Goal: Navigation & Orientation: Find specific page/section

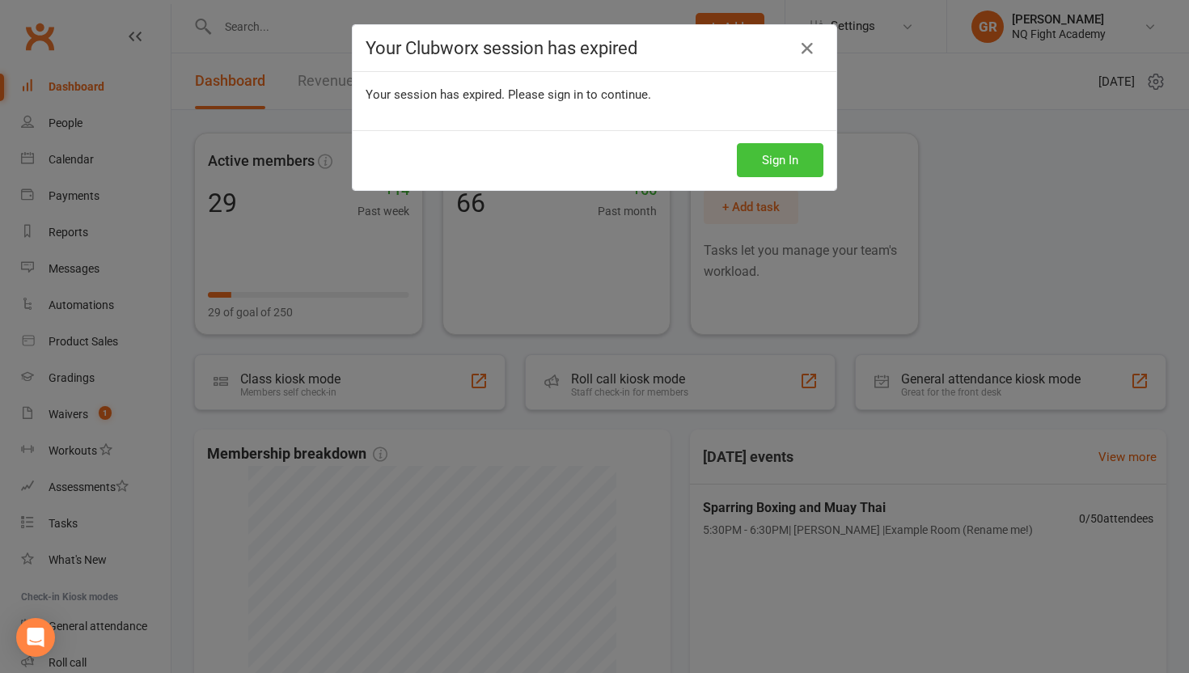
click at [780, 159] on button "Sign In" at bounding box center [780, 160] width 87 height 34
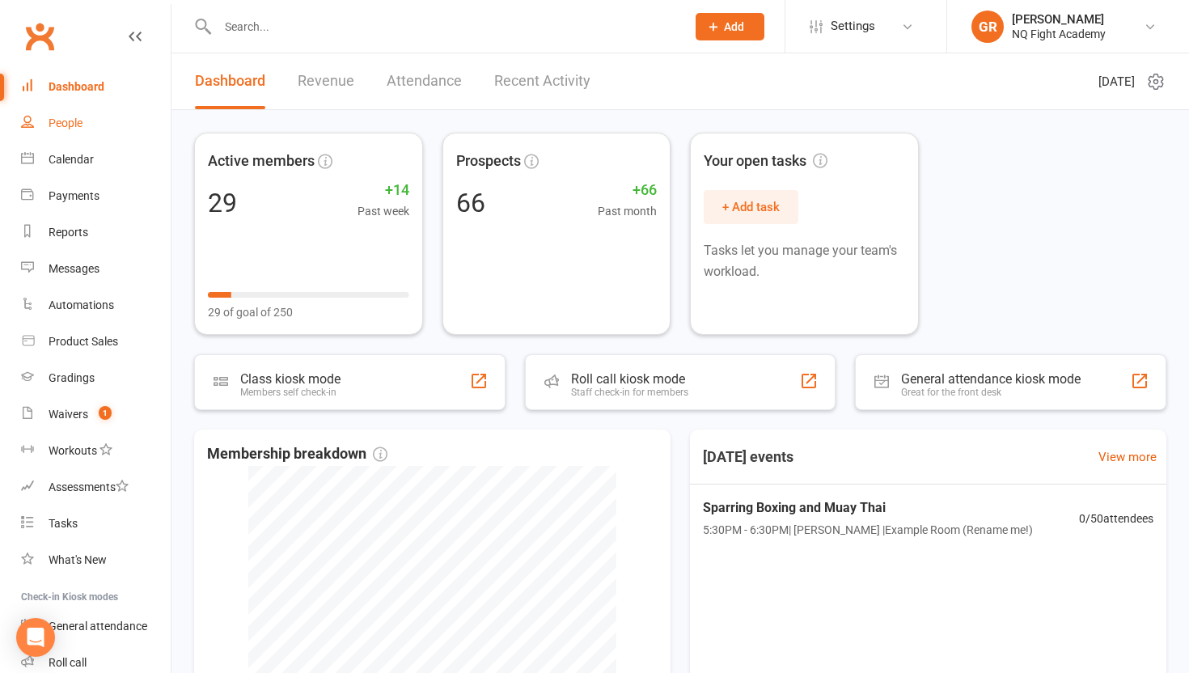
click at [71, 124] on div "People" at bounding box center [66, 122] width 34 height 13
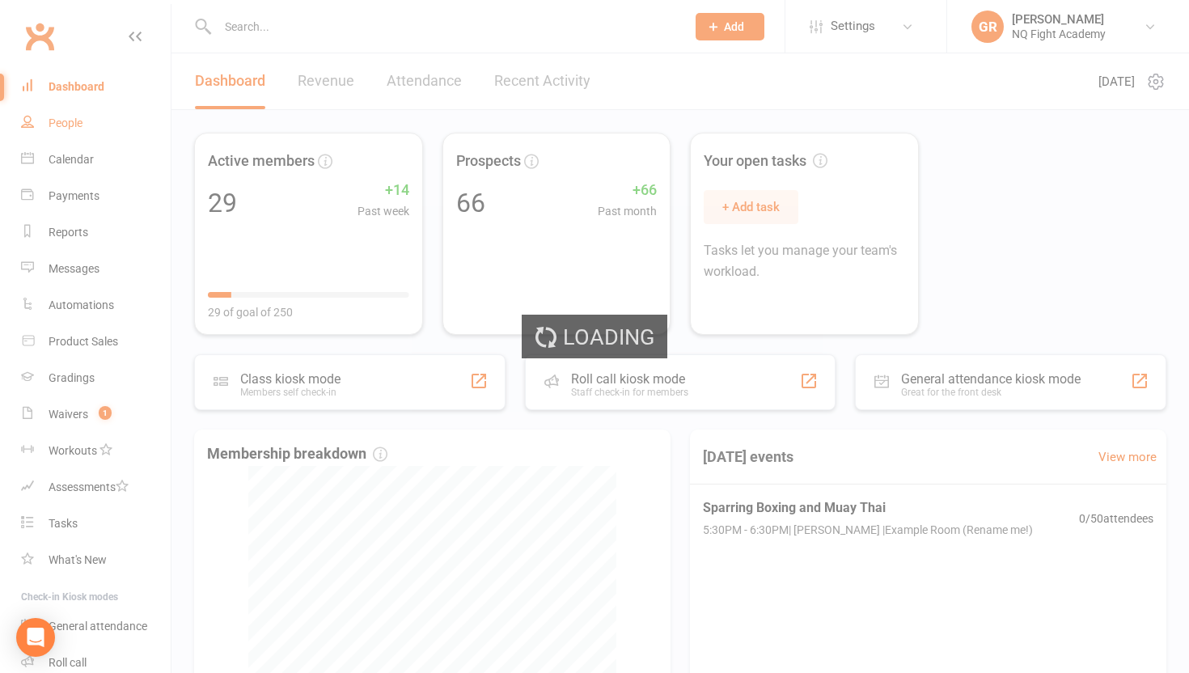
select select "100"
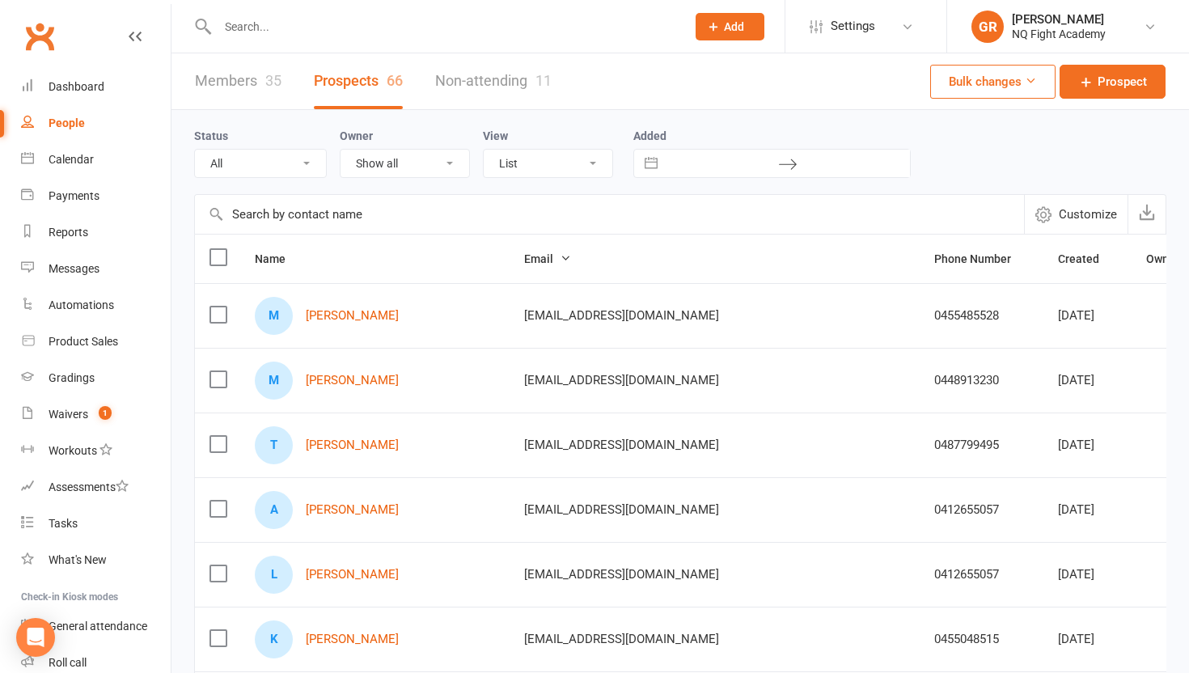
click at [325, 26] on input "text" at bounding box center [444, 26] width 462 height 23
type input "a"
click at [243, 79] on link "Members 35" at bounding box center [238, 81] width 87 height 56
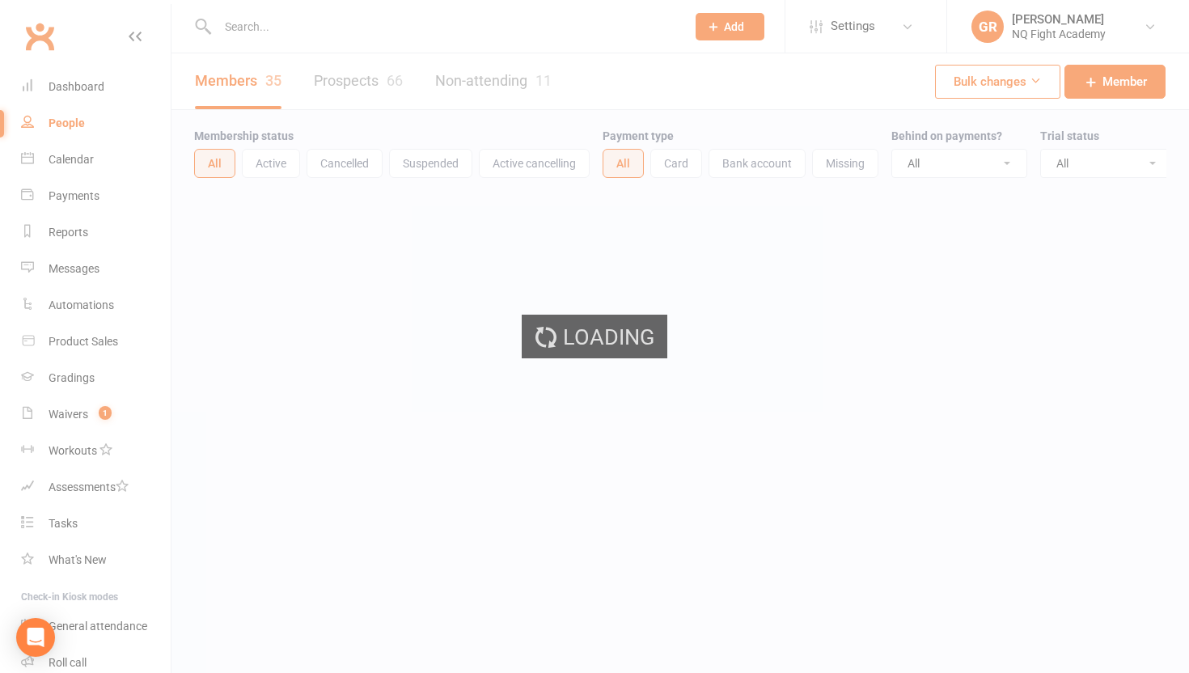
select select "100"
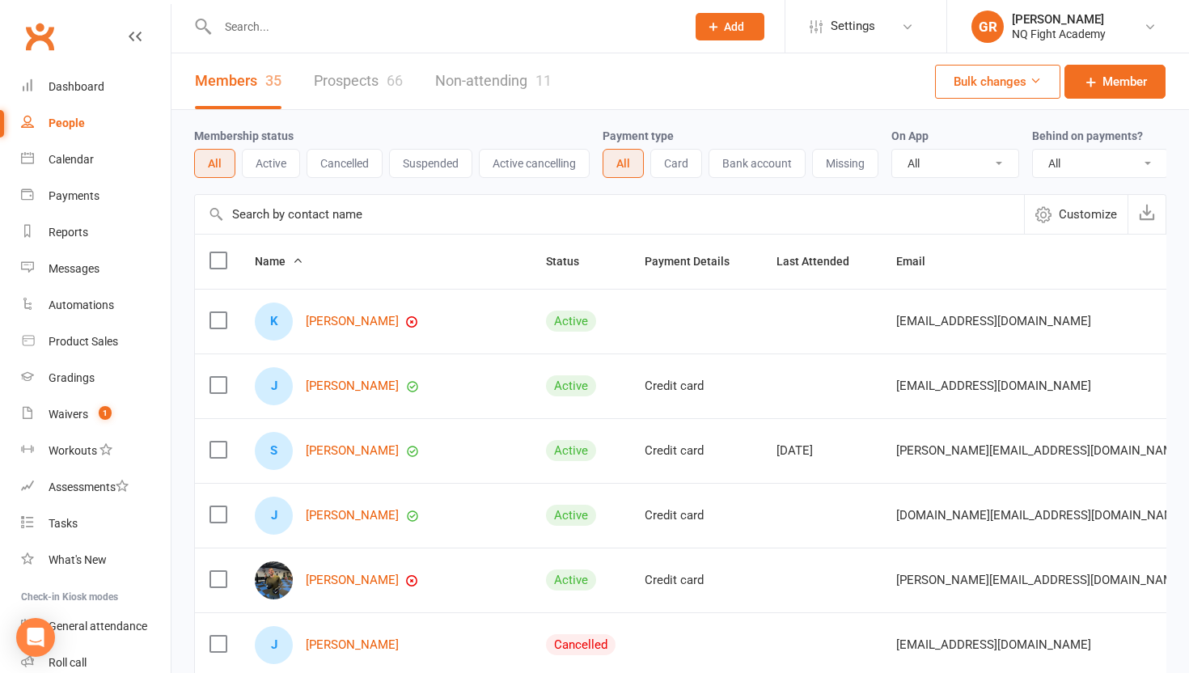
click at [323, 24] on input "text" at bounding box center [444, 26] width 462 height 23
type input "a"
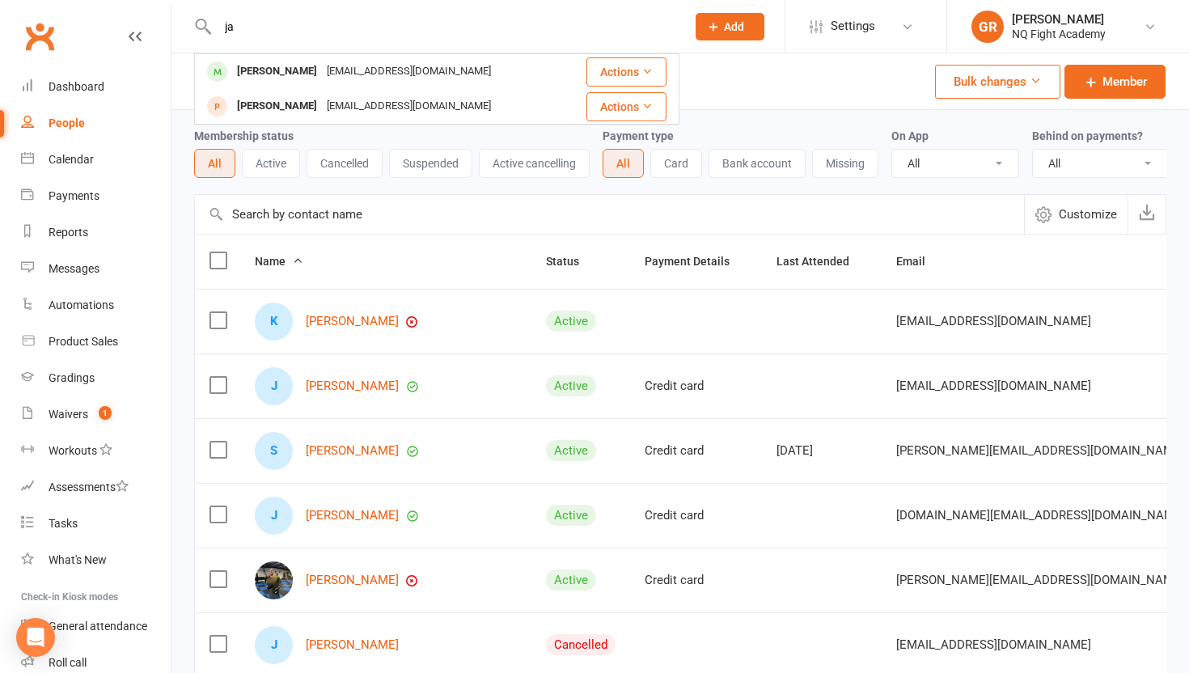
type input "j"
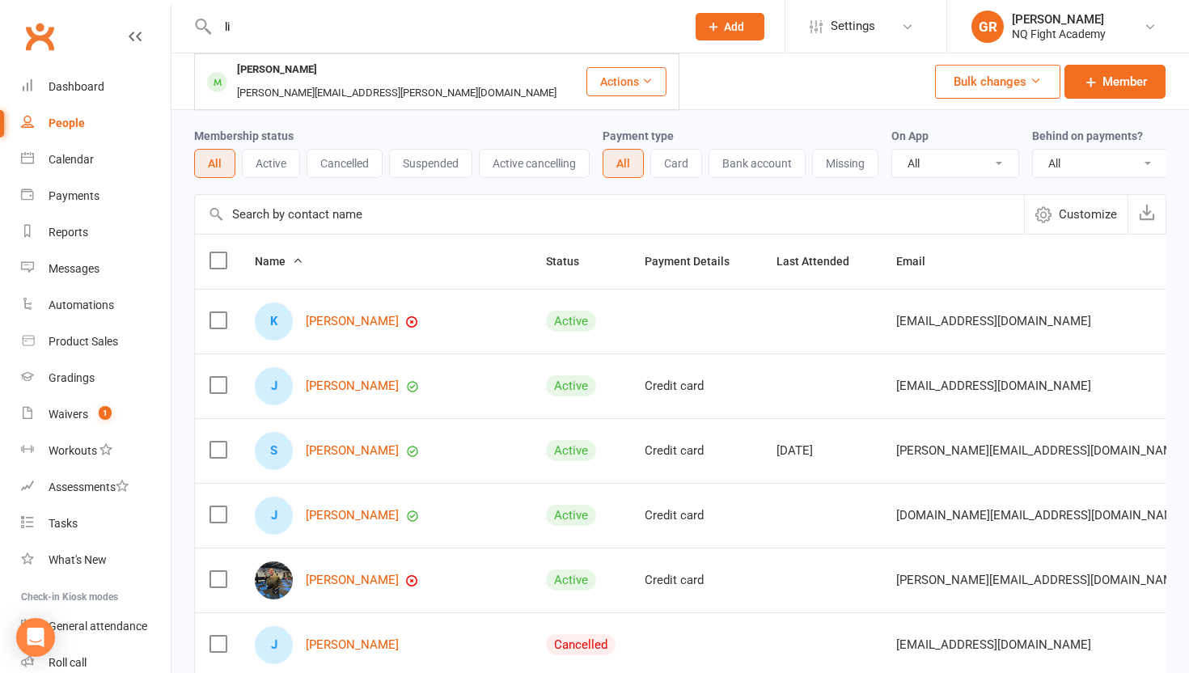
type input "l"
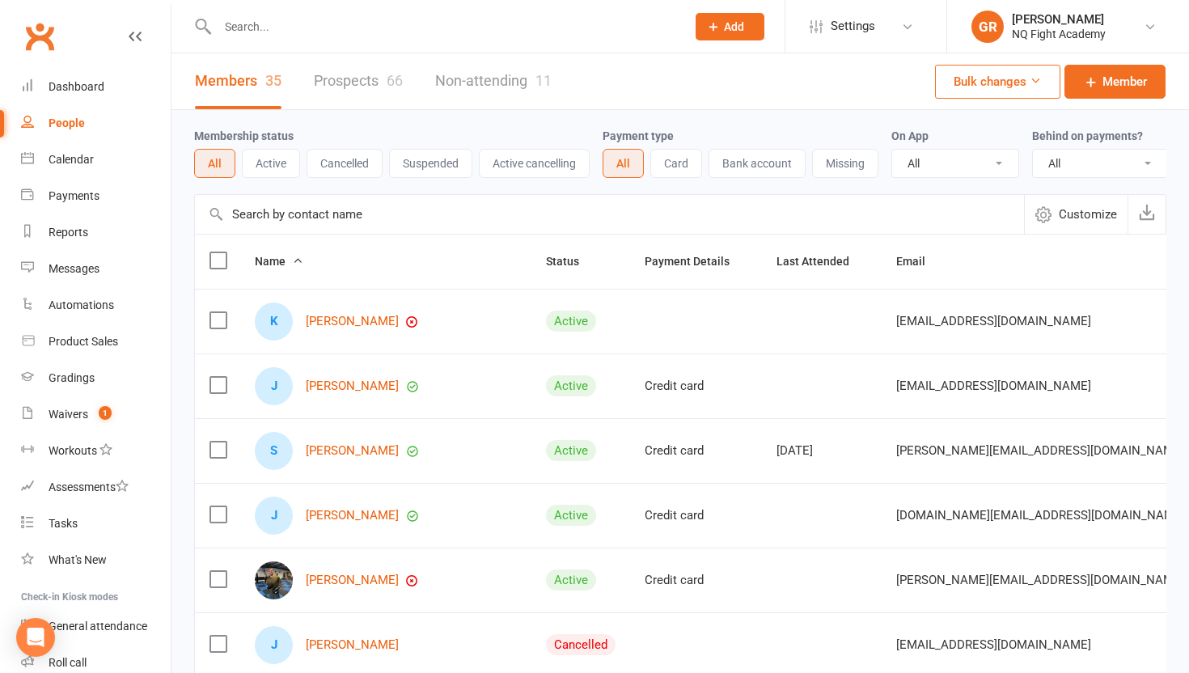
click at [405, 32] on input "text" at bounding box center [444, 26] width 462 height 23
type input "c"
click at [338, 84] on link "Prospects 66" at bounding box center [358, 81] width 89 height 56
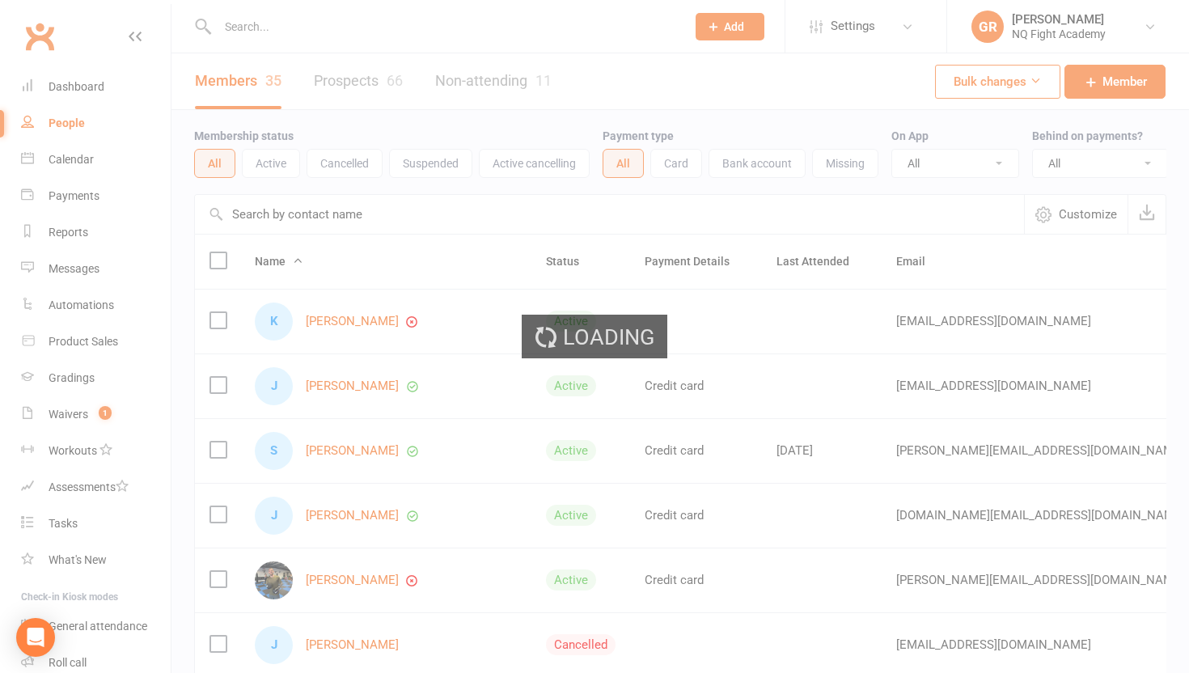
select select "100"
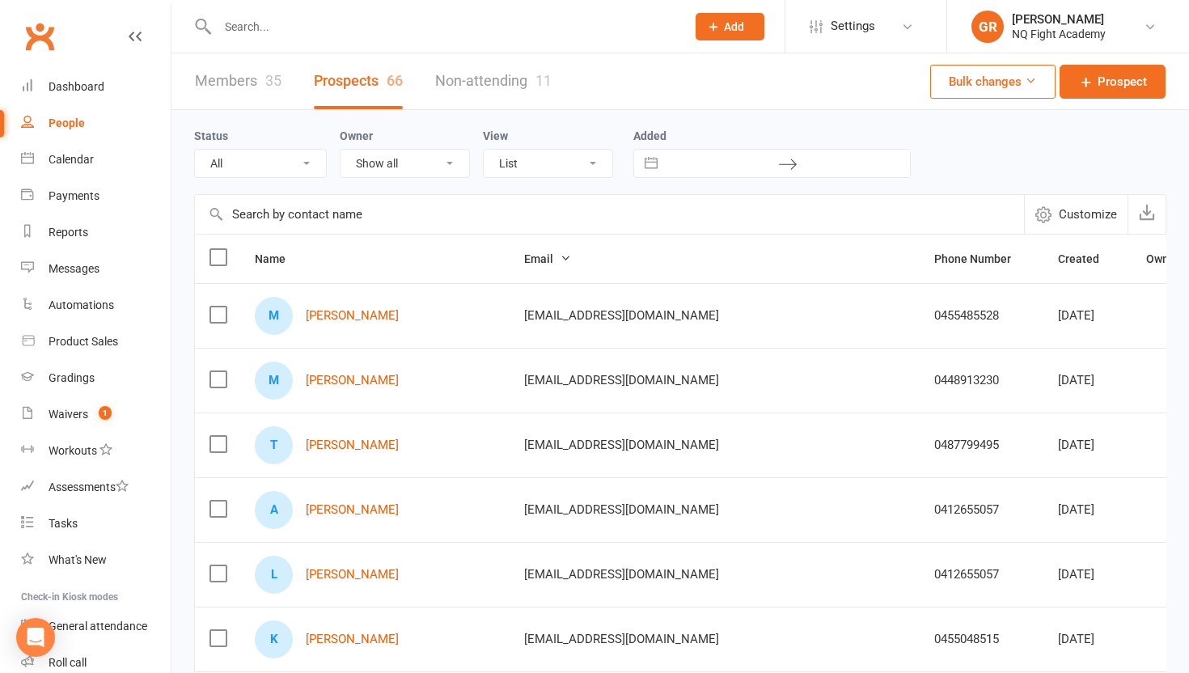
click at [288, 25] on input "text" at bounding box center [444, 26] width 462 height 23
type input "c"
type input "f"
click at [358, 34] on input "text" at bounding box center [444, 26] width 462 height 23
type input "f"
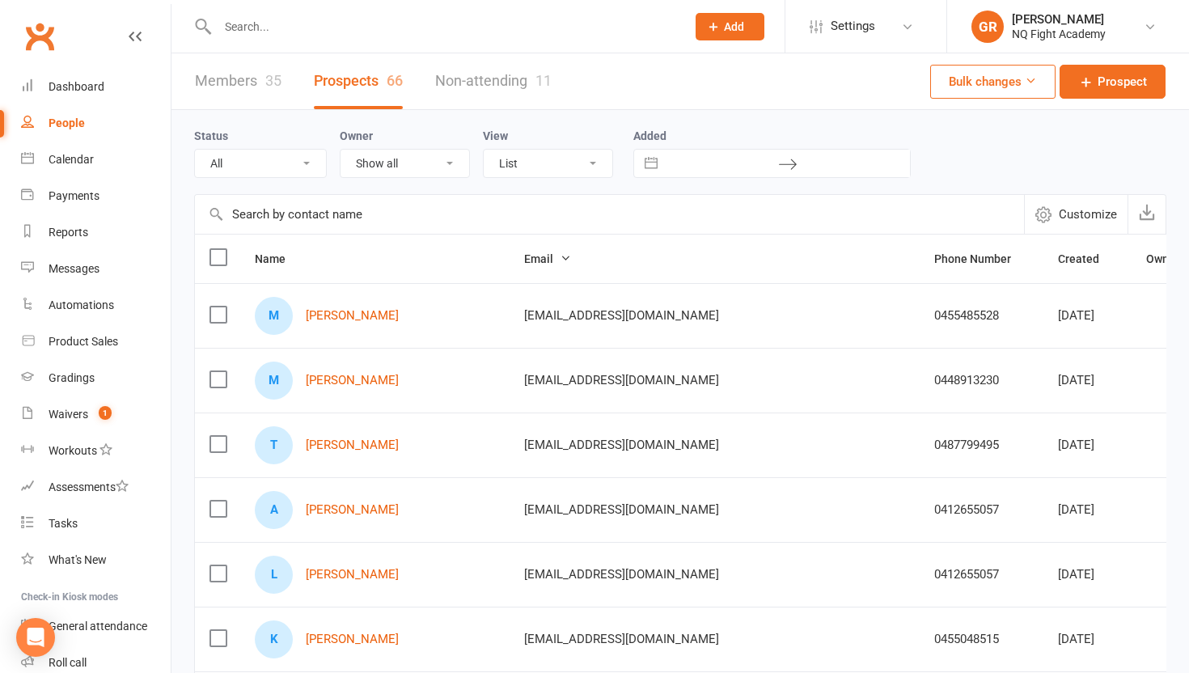
click at [365, 11] on div at bounding box center [434, 26] width 480 height 53
click at [345, 28] on input "text" at bounding box center [444, 26] width 462 height 23
type input "b"
click at [253, 67] on link "Members 35" at bounding box center [238, 81] width 87 height 56
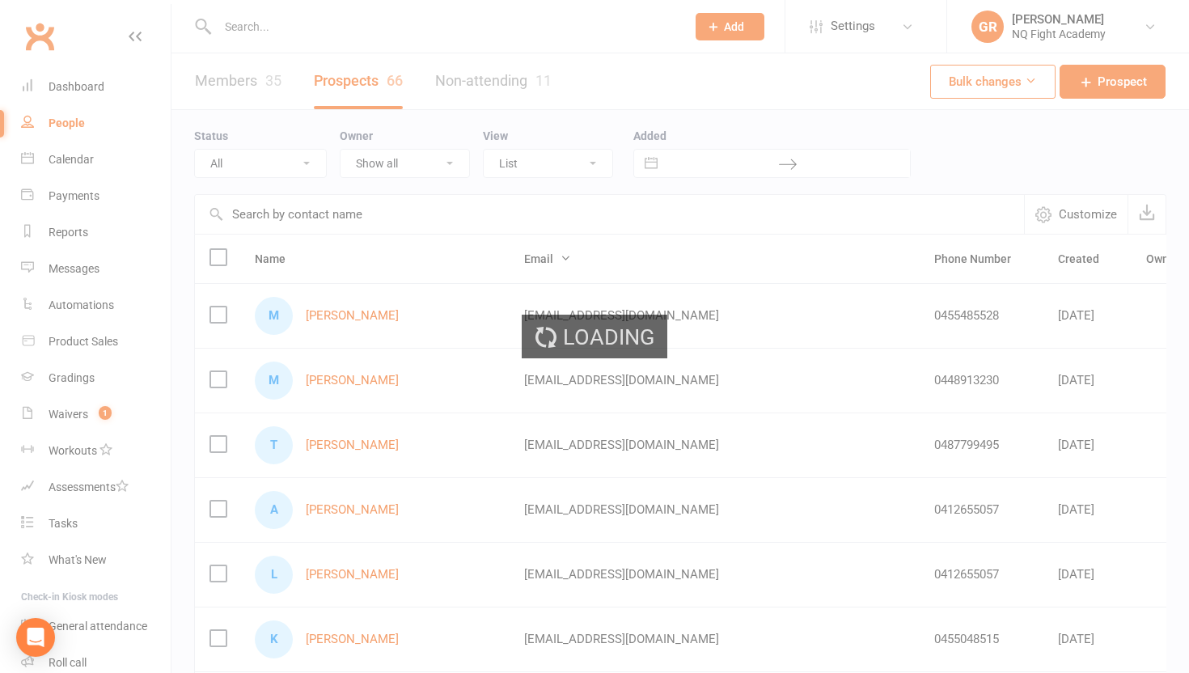
select select "100"
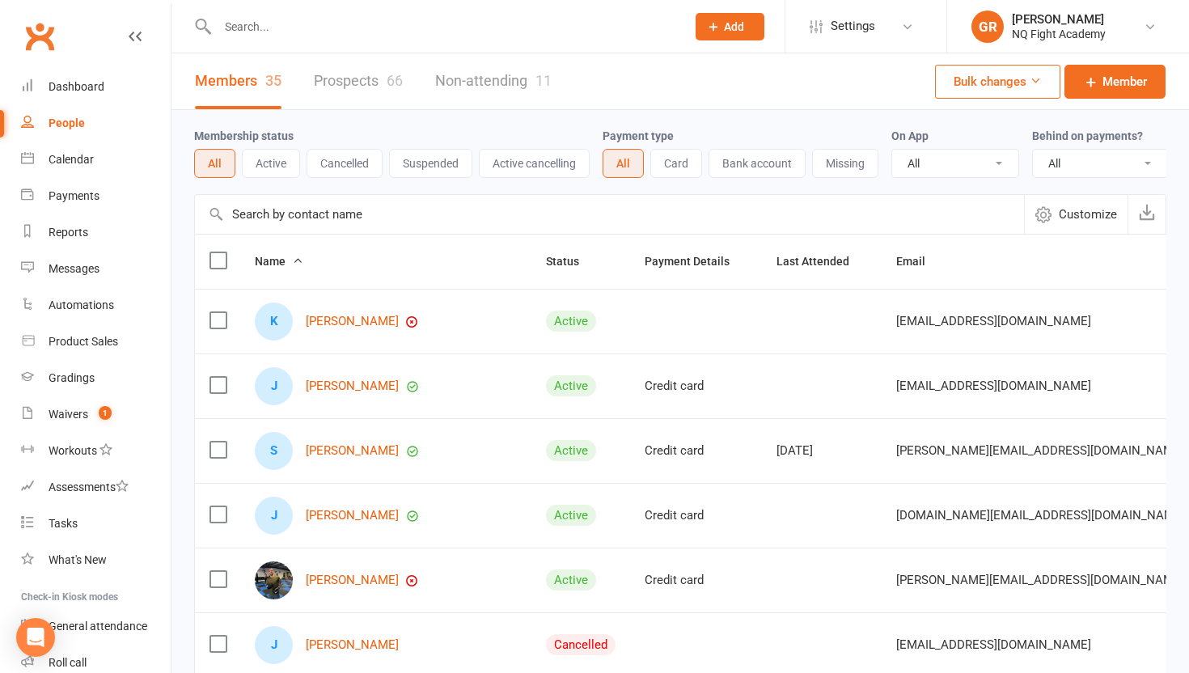
click at [300, 28] on input "text" at bounding box center [444, 26] width 462 height 23
type input "b"
